Goal: Use online tool/utility: Utilize a website feature to perform a specific function

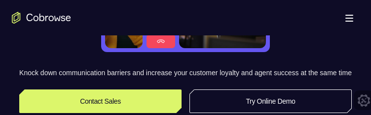
scroll to position [203, 0]
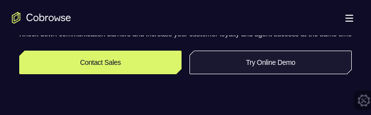
click at [278, 70] on link "Try Online Demo" at bounding box center [270, 63] width 162 height 24
